Goal: Book appointment/travel/reservation

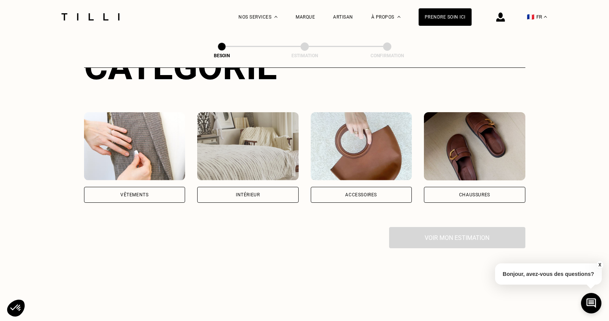
scroll to position [151, 0]
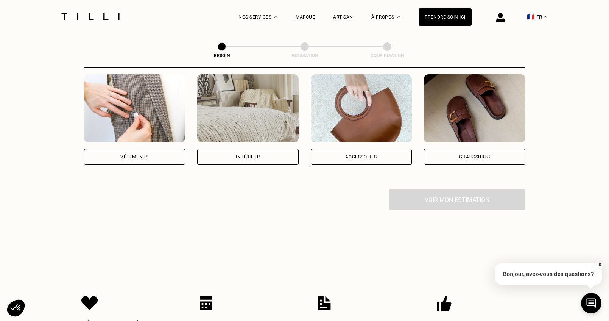
click at [139, 149] on div "Vêtements" at bounding box center [134, 157] width 101 height 16
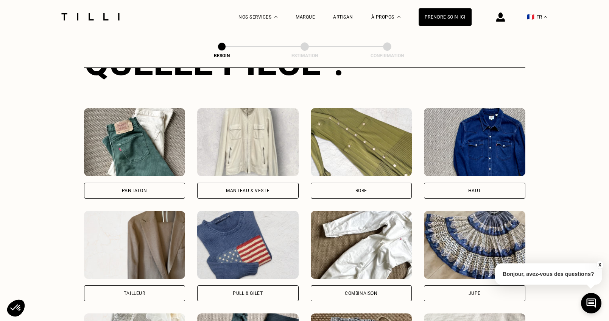
scroll to position [361, 0]
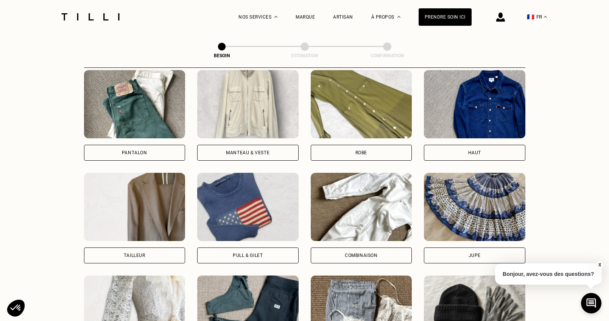
click at [578, 273] on p "Bonjour, avez-vous des questions?" at bounding box center [548, 273] width 107 height 21
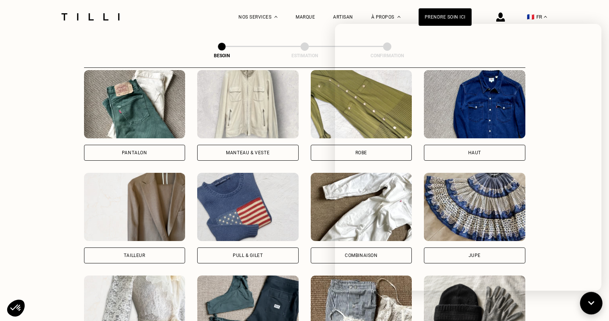
click at [589, 304] on icon at bounding box center [591, 303] width 12 height 20
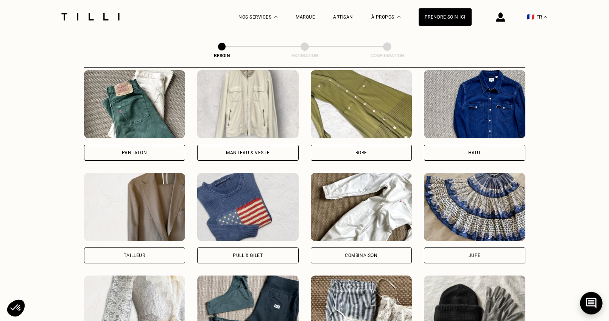
click at [589, 304] on icon at bounding box center [591, 303] width 12 height 20
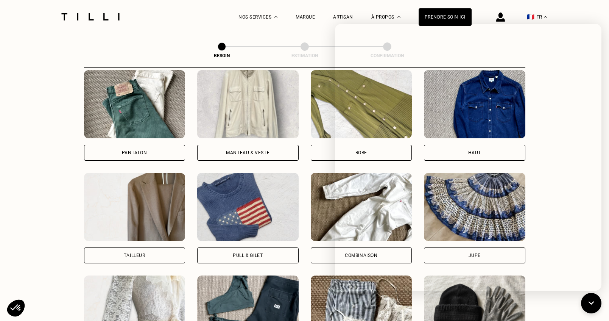
click at [74, 171] on div "Besoin Estimation Confirmation Dites nous de quoi vous avez besoin en 2 minutes…" at bounding box center [305, 64] width 545 height 784
click at [586, 298] on icon at bounding box center [591, 303] width 12 height 20
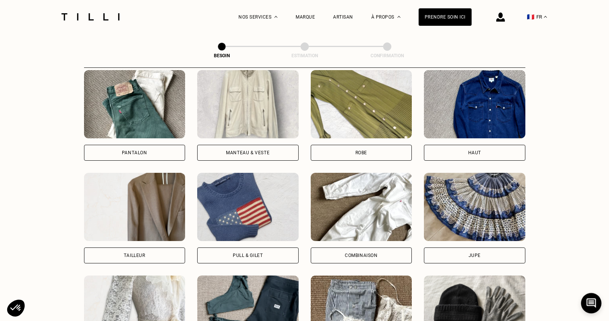
click at [150, 107] on img at bounding box center [134, 104] width 101 height 68
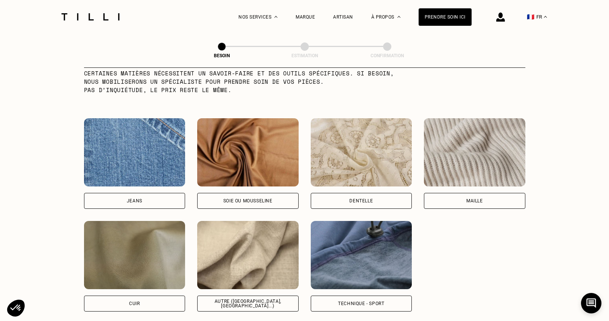
scroll to position [811, 0]
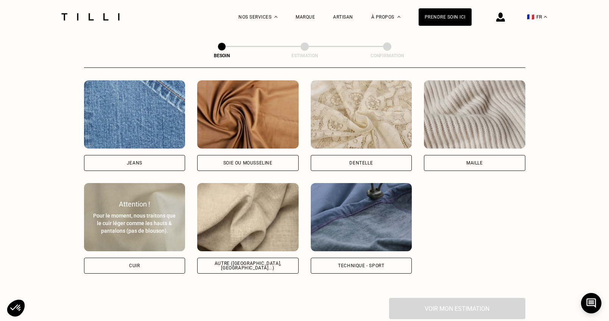
click at [140, 263] on div "Cuir" at bounding box center [134, 265] width 11 height 5
select select "FR"
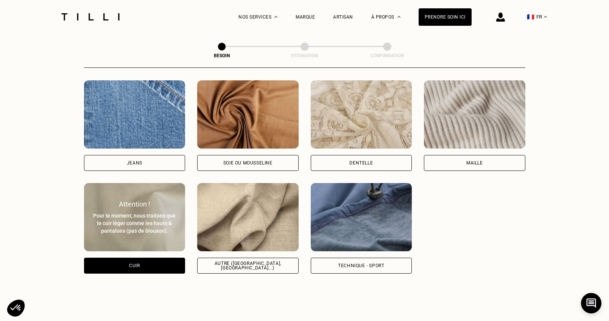
scroll to position [1018, 0]
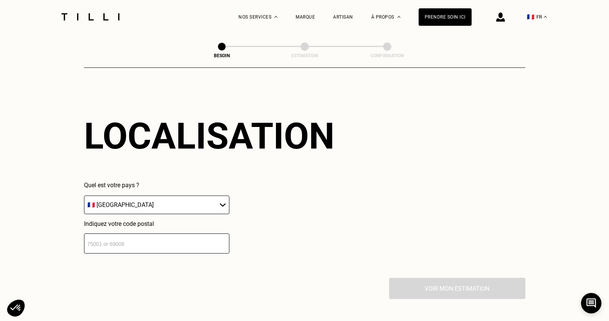
click at [170, 241] on input "number" at bounding box center [156, 243] width 145 height 20
type input "13760"
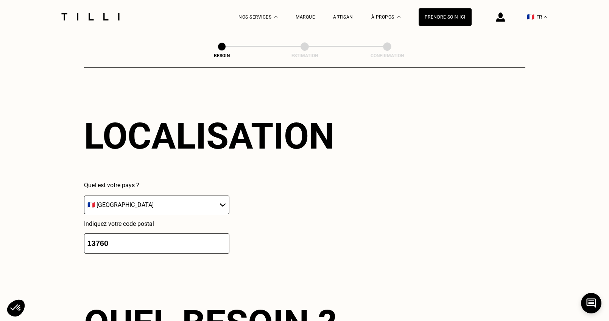
scroll to position [1206, 0]
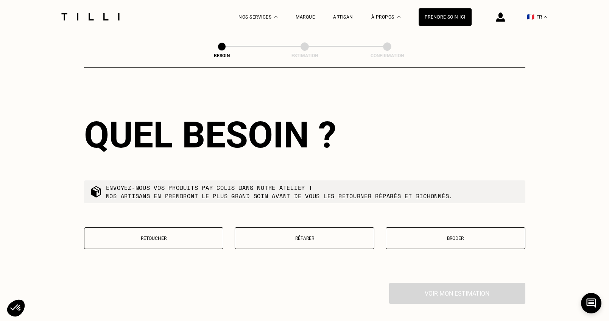
click at [171, 236] on p "Retoucher" at bounding box center [153, 238] width 131 height 5
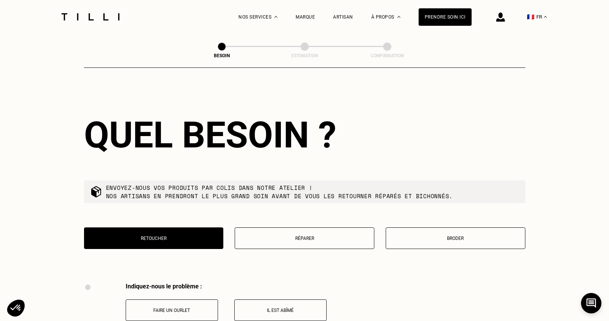
scroll to position [1401, 0]
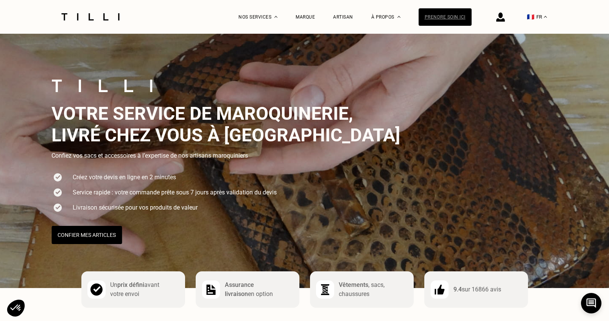
click at [455, 17] on div "Prendre soin ici" at bounding box center [445, 16] width 53 height 17
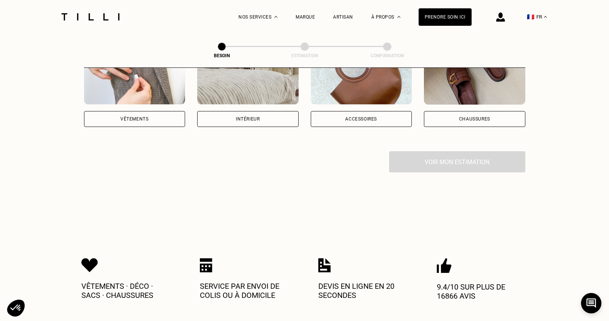
scroll to position [114, 0]
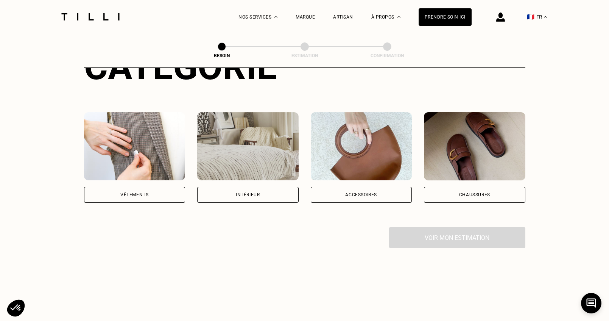
click at [145, 192] on div "Vêtements" at bounding box center [134, 194] width 28 height 5
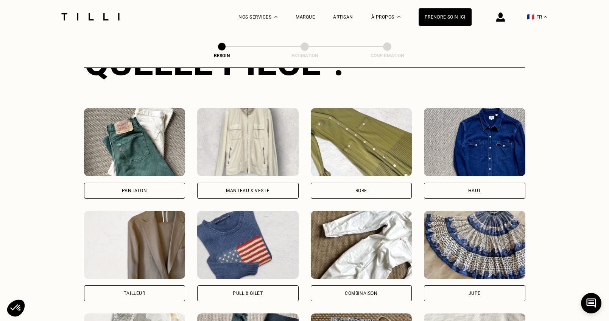
scroll to position [361, 0]
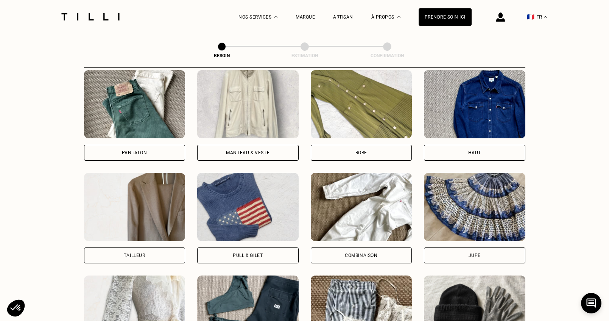
click at [489, 249] on div "Jupe" at bounding box center [474, 255] width 101 height 16
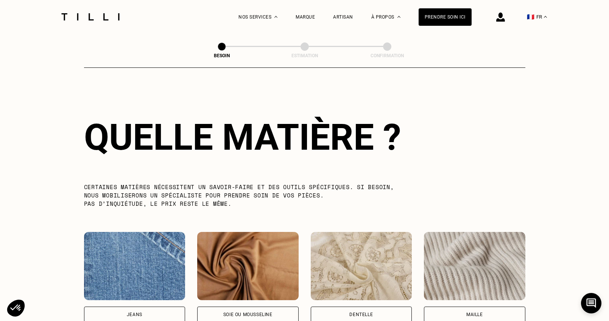
scroll to position [811, 0]
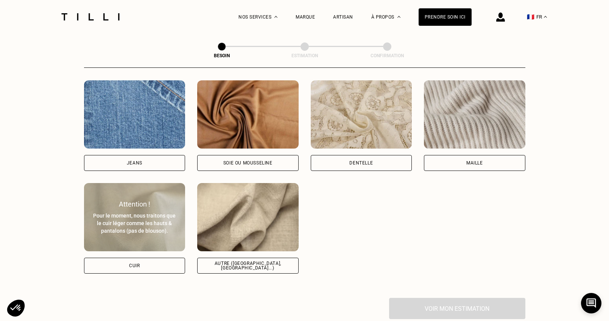
click at [150, 257] on div "Cuir" at bounding box center [134, 265] width 101 height 16
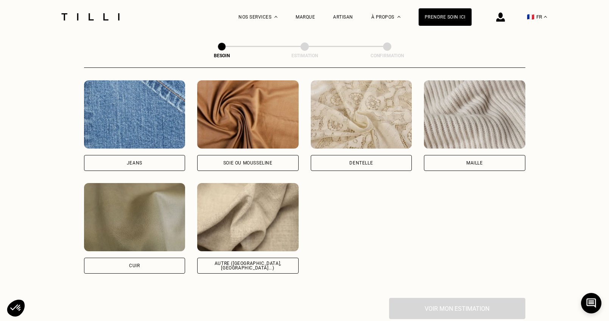
select select "FR"
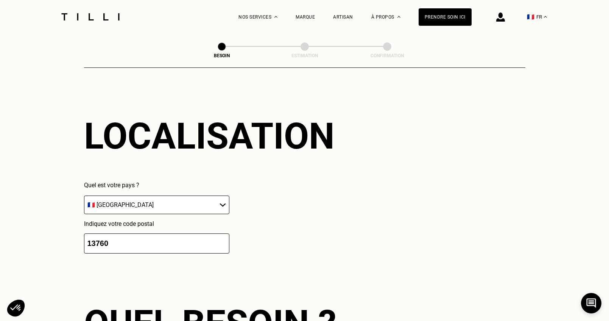
scroll to position [1208, 0]
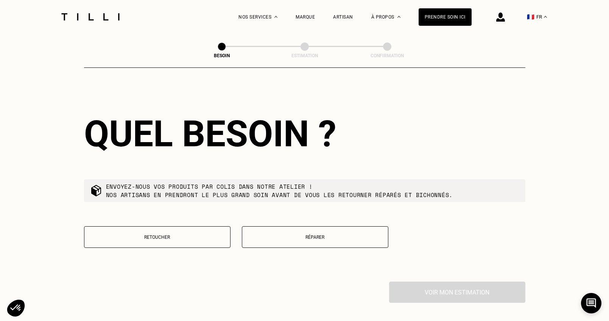
click at [209, 234] on p "Retoucher" at bounding box center [157, 236] width 138 height 5
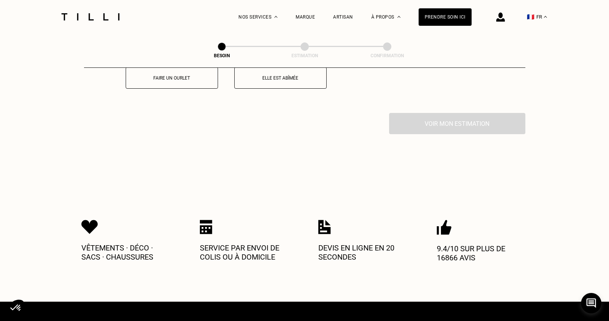
scroll to position [1401, 0]
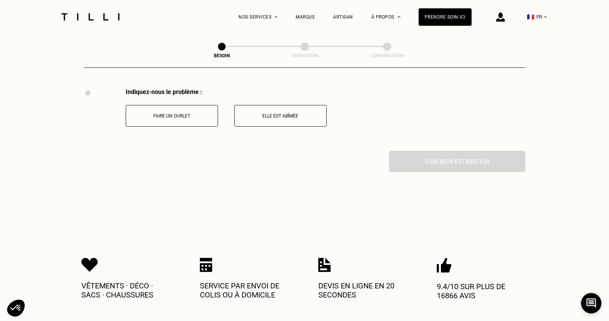
click at [204, 113] on p "Faire un ourlet" at bounding box center [172, 115] width 84 height 5
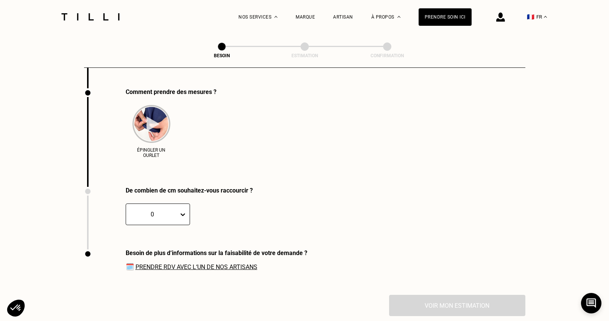
scroll to position [1539, 0]
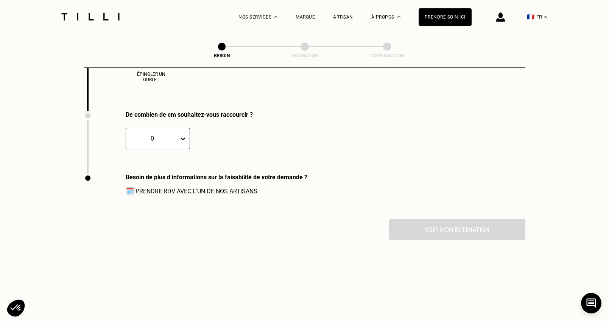
click at [187, 133] on div at bounding box center [184, 139] width 11 height 14
click at [241, 141] on div "0 CM" at bounding box center [189, 133] width 127 height 31
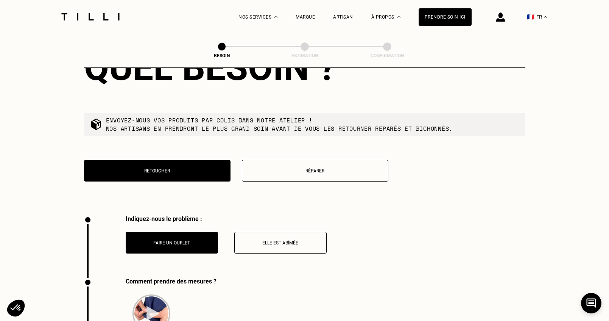
scroll to position [1085, 0]
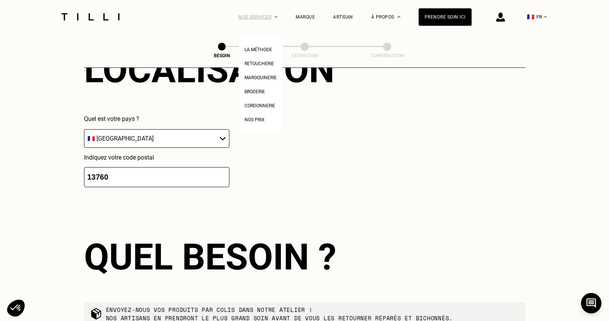
click at [255, 15] on div "Nos services" at bounding box center [258, 17] width 39 height 34
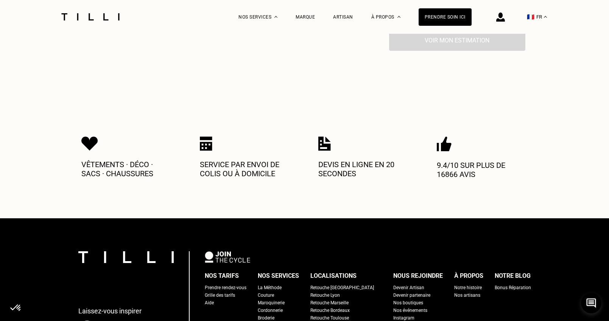
scroll to position [1870, 0]
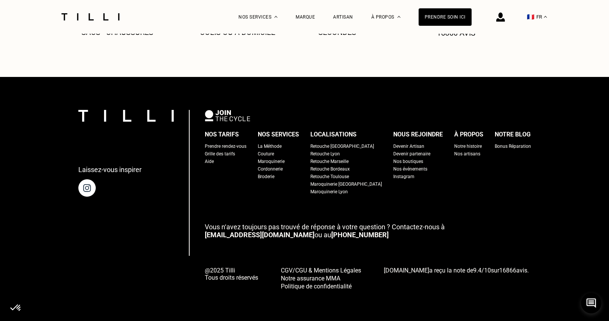
click at [239, 233] on link "[EMAIL_ADDRESS][DOMAIN_NAME]" at bounding box center [260, 235] width 110 height 8
click at [239, 232] on link "[EMAIL_ADDRESS][DOMAIN_NAME]" at bounding box center [260, 235] width 110 height 8
drag, startPoint x: 210, startPoint y: 233, endPoint x: 264, endPoint y: 235, distance: 53.8
click at [264, 235] on div "Laissez-vous inspirer Nos tarifs Prendre rendez-vous Grille des tarifs Aide Nos…" at bounding box center [304, 200] width 453 height 180
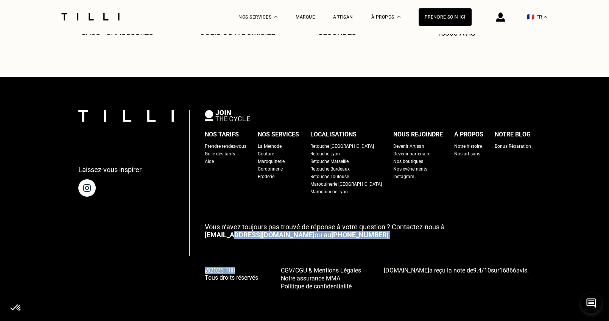
drag, startPoint x: 261, startPoint y: 237, endPoint x: 258, endPoint y: 234, distance: 4.4
click at [247, 230] on div "Nos tarifs Prendre rendez-vous Grille des tarifs Aide Nos services La Méthode C…" at bounding box center [368, 200] width 326 height 180
drag, startPoint x: 379, startPoint y: 247, endPoint x: 220, endPoint y: 230, distance: 159.2
click at [220, 230] on div "Nos tarifs Prendre rendez-vous Grille des tarifs Aide Nos services La Méthode C…" at bounding box center [368, 200] width 326 height 180
